Goal: Transaction & Acquisition: Purchase product/service

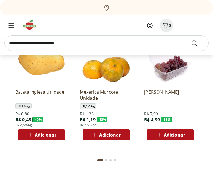
scroll to position [414, 0]
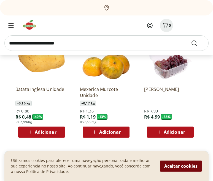
click at [187, 163] on button "Aceitar cookies" at bounding box center [181, 165] width 42 height 11
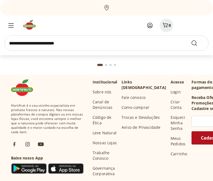
scroll to position [1435, 0]
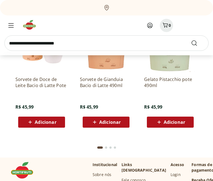
click at [99, 41] on input "search" at bounding box center [106, 42] width 205 height 15
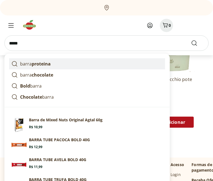
click at [48, 62] on strong "proteina" at bounding box center [41, 64] width 19 height 6
type input "**********"
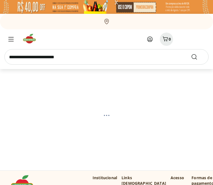
select select "**********"
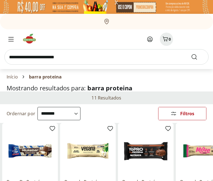
click at [91, 58] on input "search" at bounding box center [106, 56] width 205 height 15
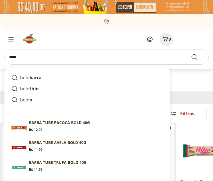
type input "****"
click at [191, 54] on button "Submit Search" at bounding box center [197, 57] width 13 height 7
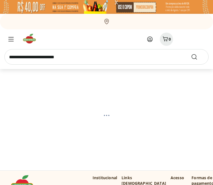
select select "**********"
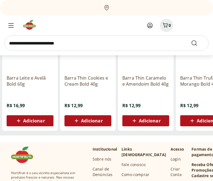
scroll to position [221, 0]
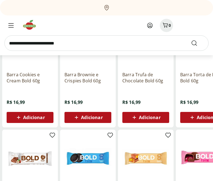
click at [27, 27] on img at bounding box center [31, 24] width 18 height 11
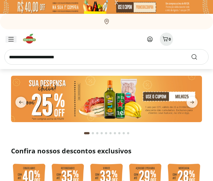
click at [12, 39] on icon "Menu" at bounding box center [11, 39] width 6 height 4
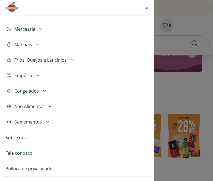
scroll to position [55, 0]
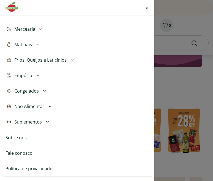
click at [36, 122] on span "Suplementos" at bounding box center [28, 121] width 28 height 7
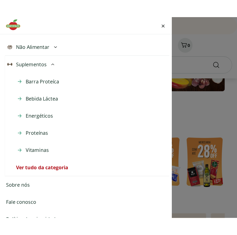
scroll to position [225, 0]
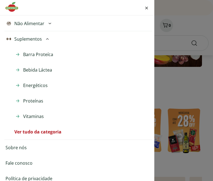
click at [47, 135] on li "Ver tudo da categoria" at bounding box center [82, 131] width 139 height 15
click at [47, 132] on link "Ver tudo da categoria" at bounding box center [37, 131] width 47 height 7
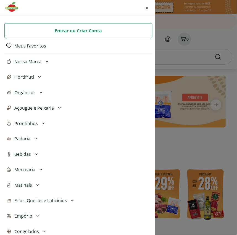
scroll to position [0, 0]
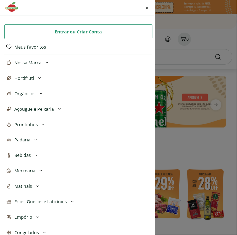
click at [38, 78] on icon at bounding box center [39, 78] width 7 height 7
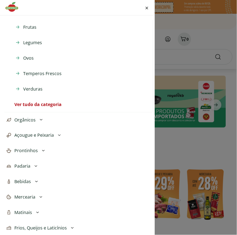
scroll to position [92, 0]
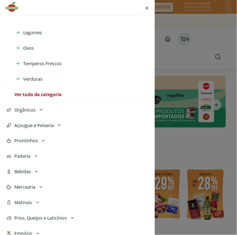
click at [35, 139] on span "Prontinhos" at bounding box center [25, 140] width 23 height 7
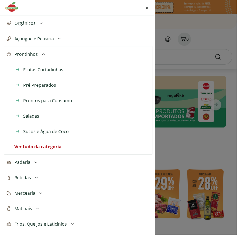
scroll to position [184, 0]
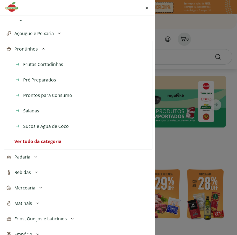
click at [36, 141] on link "Ver tudo da categoria" at bounding box center [37, 141] width 47 height 7
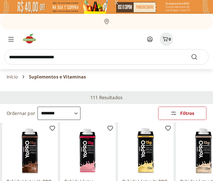
click at [73, 111] on select "**********" at bounding box center [59, 113] width 43 height 13
click at [38, 107] on select "**********" at bounding box center [59, 113] width 43 height 13
select select "*********"
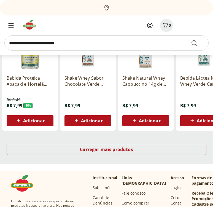
scroll to position [331, 0]
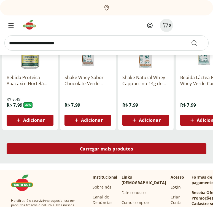
click at [138, 148] on div "Carregar mais produtos" at bounding box center [107, 149] width 200 height 11
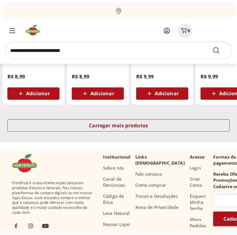
scroll to position [718, 0]
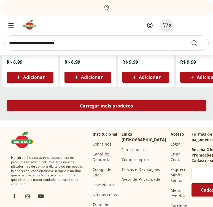
click at [132, 106] on span "Carregar mais produtos" at bounding box center [106, 106] width 53 height 4
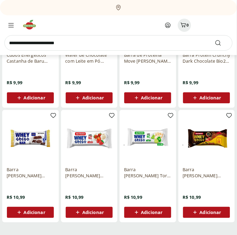
scroll to position [994, 0]
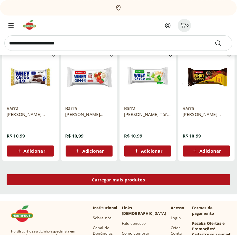
click at [153, 185] on div "Carregar mais produtos" at bounding box center [119, 179] width 224 height 11
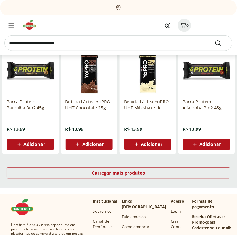
scroll to position [1331, 0]
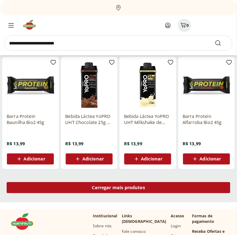
click at [131, 185] on span "Carregar mais produtos" at bounding box center [118, 187] width 53 height 4
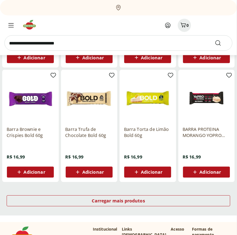
scroll to position [1668, 0]
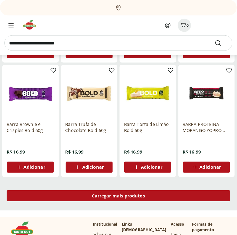
click at [169, 185] on div "Carregar mais produtos" at bounding box center [119, 195] width 224 height 11
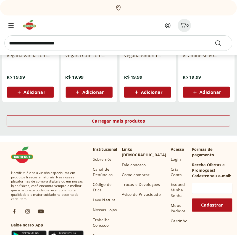
scroll to position [2098, 0]
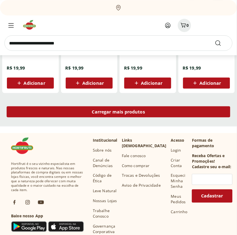
click at [136, 112] on span "Carregar mais produtos" at bounding box center [118, 112] width 53 height 4
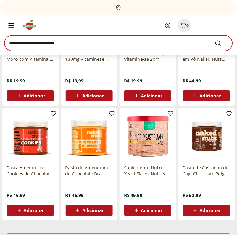
scroll to position [2312, 0]
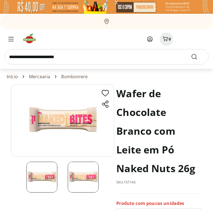
click at [70, 121] on img at bounding box center [62, 120] width 103 height 72
click at [86, 181] on img at bounding box center [83, 177] width 31 height 31
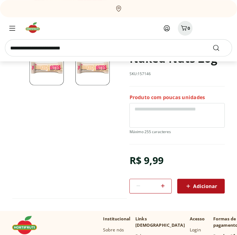
scroll to position [110, 0]
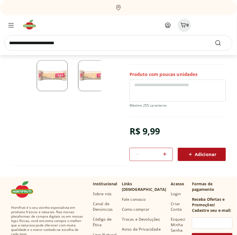
drag, startPoint x: 201, startPoint y: 0, endPoint x: 84, endPoint y: 143, distance: 184.9
click at [84, 143] on section "Wafer de Chocolate Branco com Leite em Pó Naked Nuts 26g SKU: 157146 Produto co…" at bounding box center [118, 75] width 215 height 203
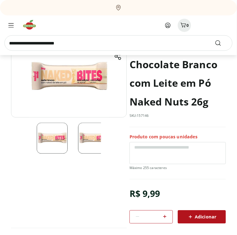
scroll to position [0, 0]
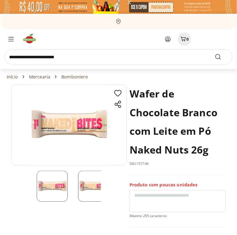
click at [89, 131] on img at bounding box center [69, 124] width 116 height 81
click at [88, 185] on img at bounding box center [93, 186] width 31 height 31
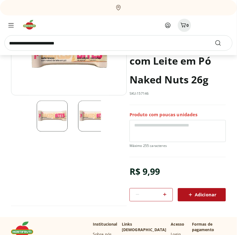
scroll to position [61, 0]
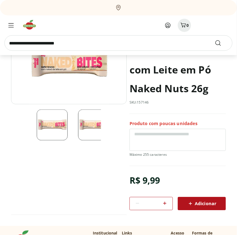
click at [86, 137] on img at bounding box center [93, 125] width 31 height 31
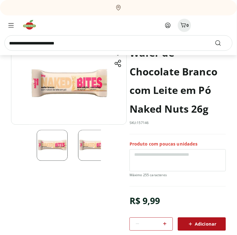
scroll to position [0, 0]
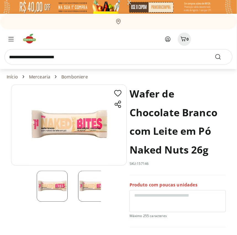
click at [81, 134] on img at bounding box center [69, 124] width 116 height 81
click at [62, 191] on img at bounding box center [52, 186] width 31 height 31
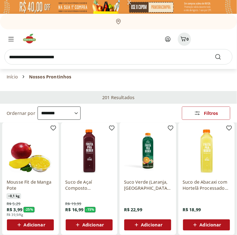
click at [55, 115] on select "**********" at bounding box center [59, 113] width 43 height 13
click at [38, 107] on select "**********" at bounding box center [59, 113] width 43 height 13
select select "*********"
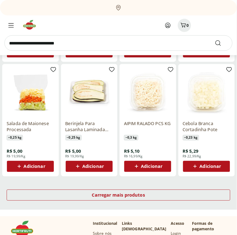
scroll to position [337, 0]
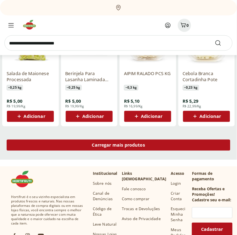
click at [175, 150] on div "Carregar mais produtos" at bounding box center [119, 145] width 224 height 11
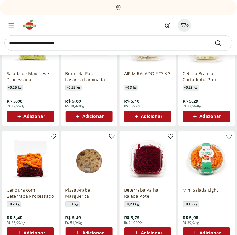
click at [173, 148] on div "Beterraba Palha Ralada Pote ~ 0,23 kg R$ 5,75 R$ 24,99/Kg Adicionar" at bounding box center [148, 187] width 57 height 112
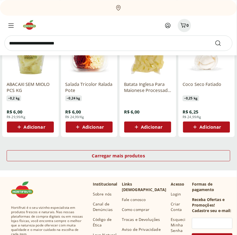
scroll to position [675, 0]
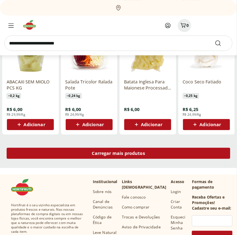
click at [154, 159] on link "Carregar mais produtos" at bounding box center [119, 154] width 224 height 13
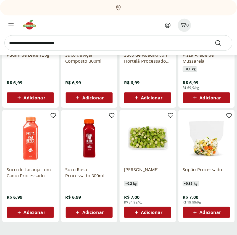
scroll to position [951, 0]
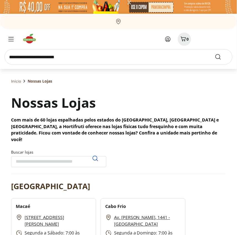
click at [52, 156] on input "Buscar lojas" at bounding box center [58, 161] width 95 height 11
type input "**********"
click at [92, 155] on icon "Pesquisar" at bounding box center [95, 158] width 7 height 7
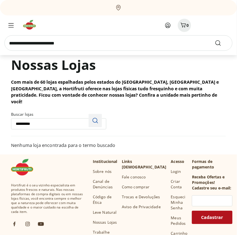
scroll to position [31, 0]
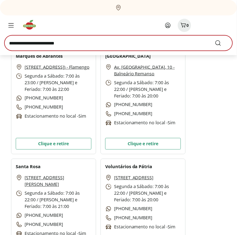
scroll to position [1349, 0]
